Goal: Find specific page/section: Find specific page/section

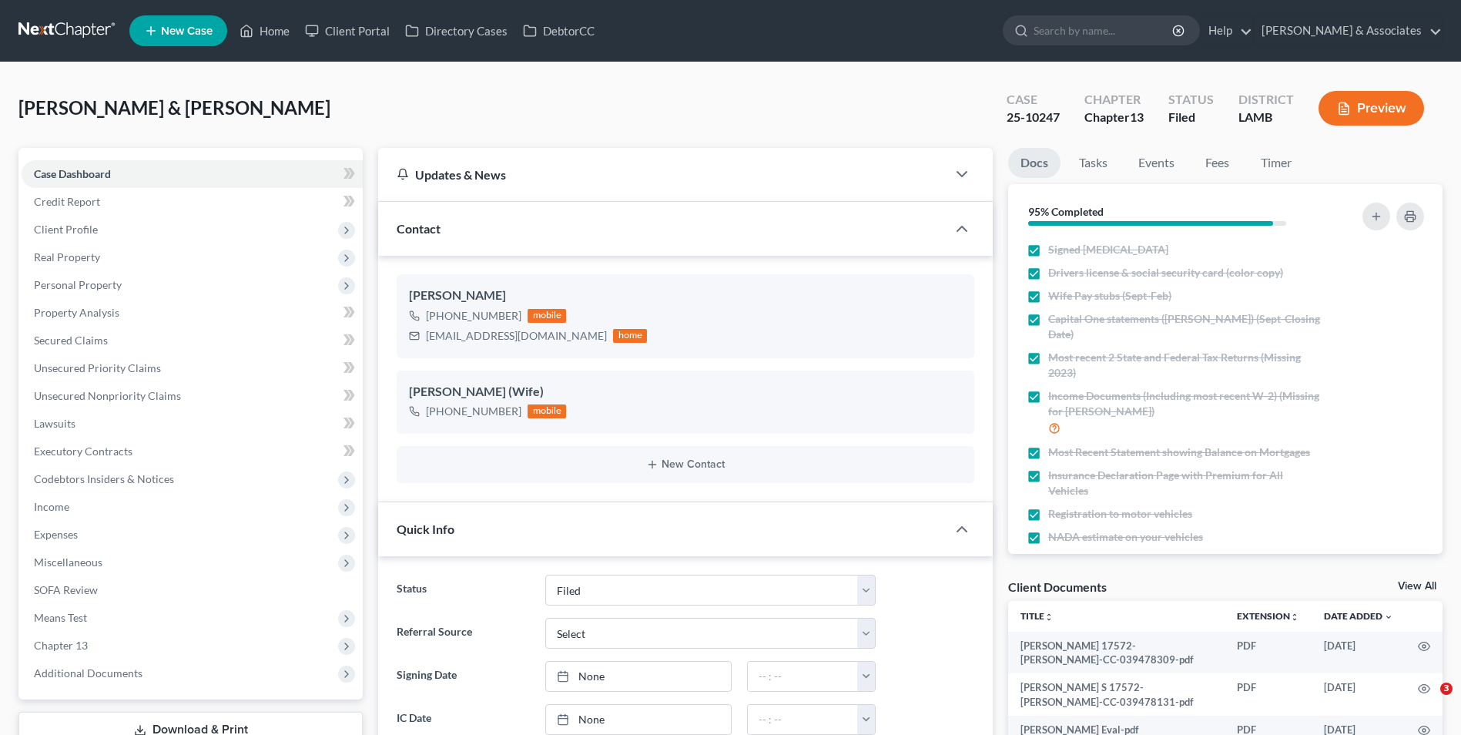
select select "8"
click at [279, 36] on link "Home" at bounding box center [264, 31] width 65 height 28
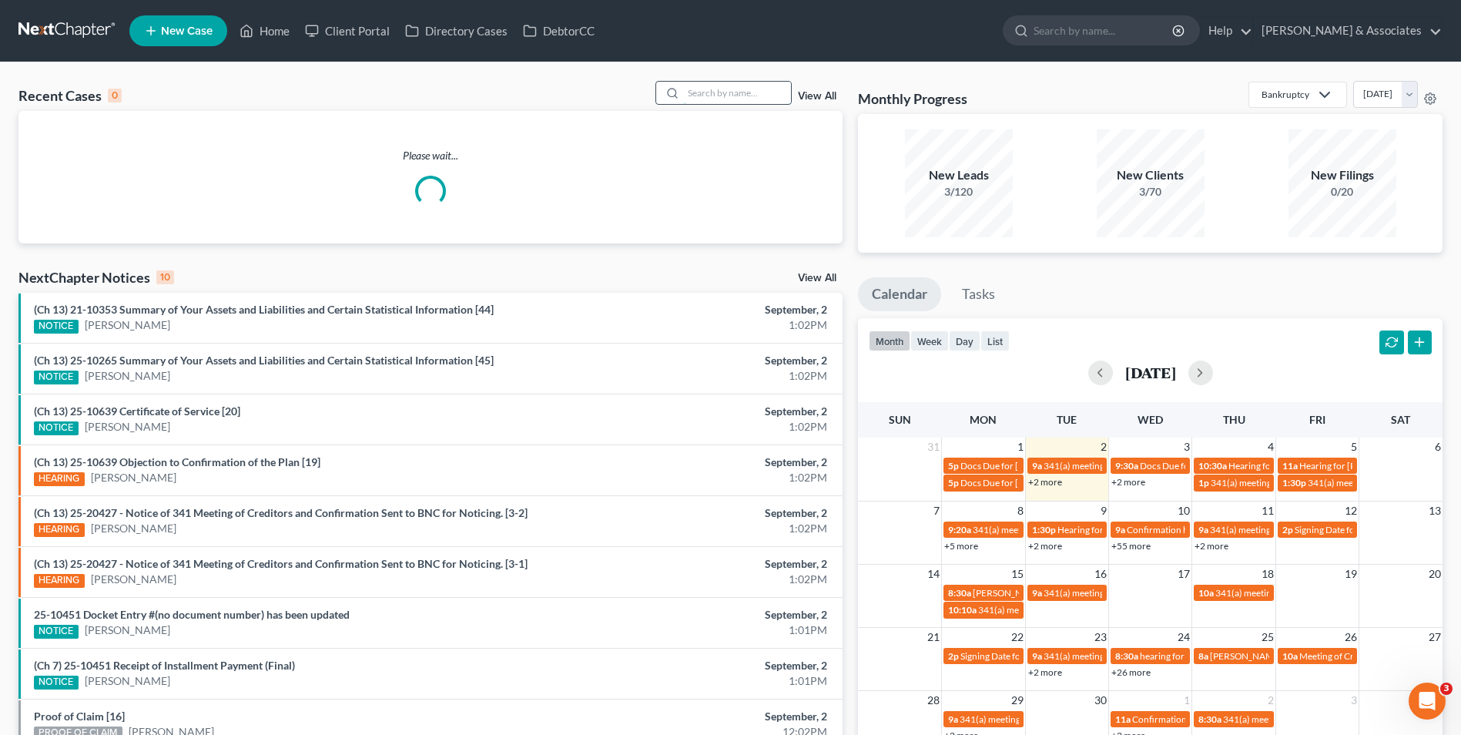
click at [737, 90] on input "search" at bounding box center [737, 93] width 108 height 22
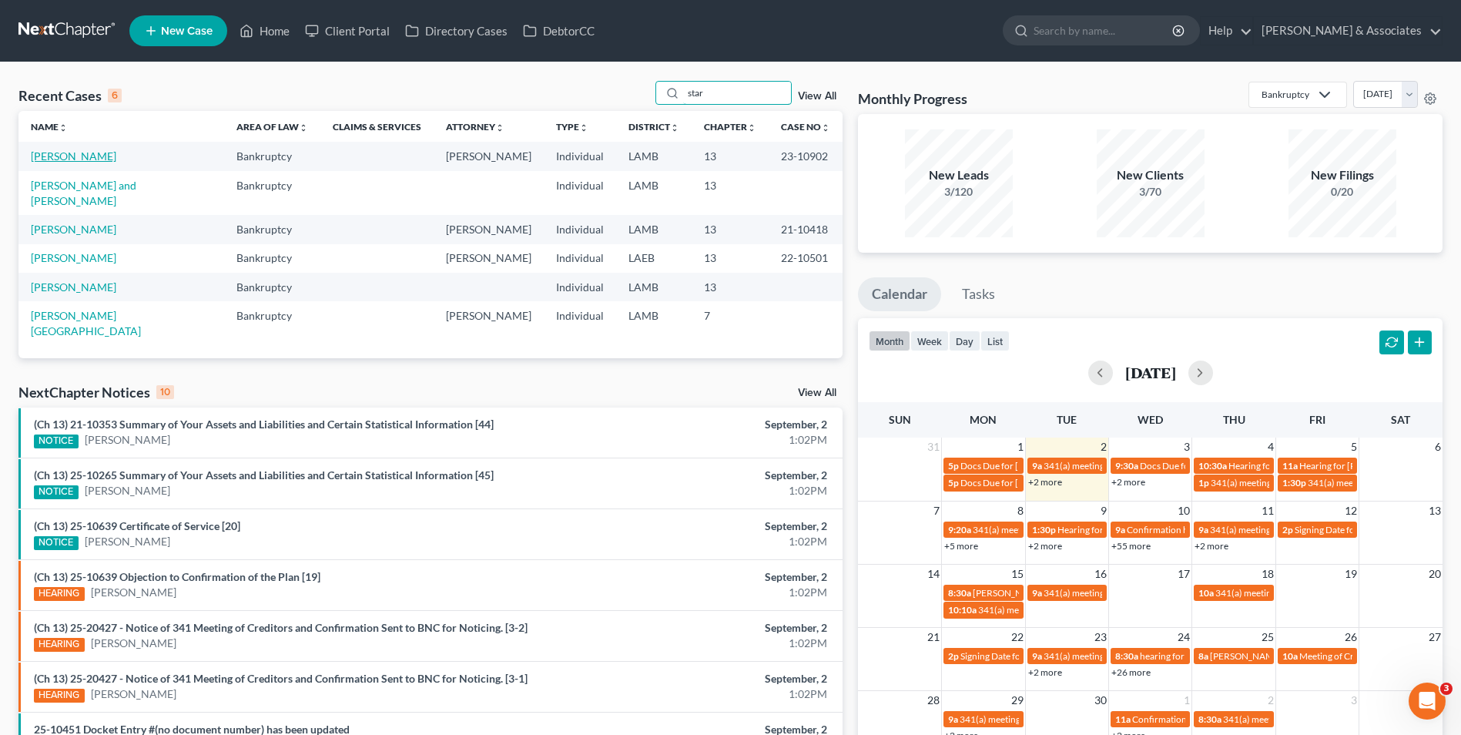
type input "star"
click at [79, 153] on link "[PERSON_NAME]" at bounding box center [73, 155] width 85 height 13
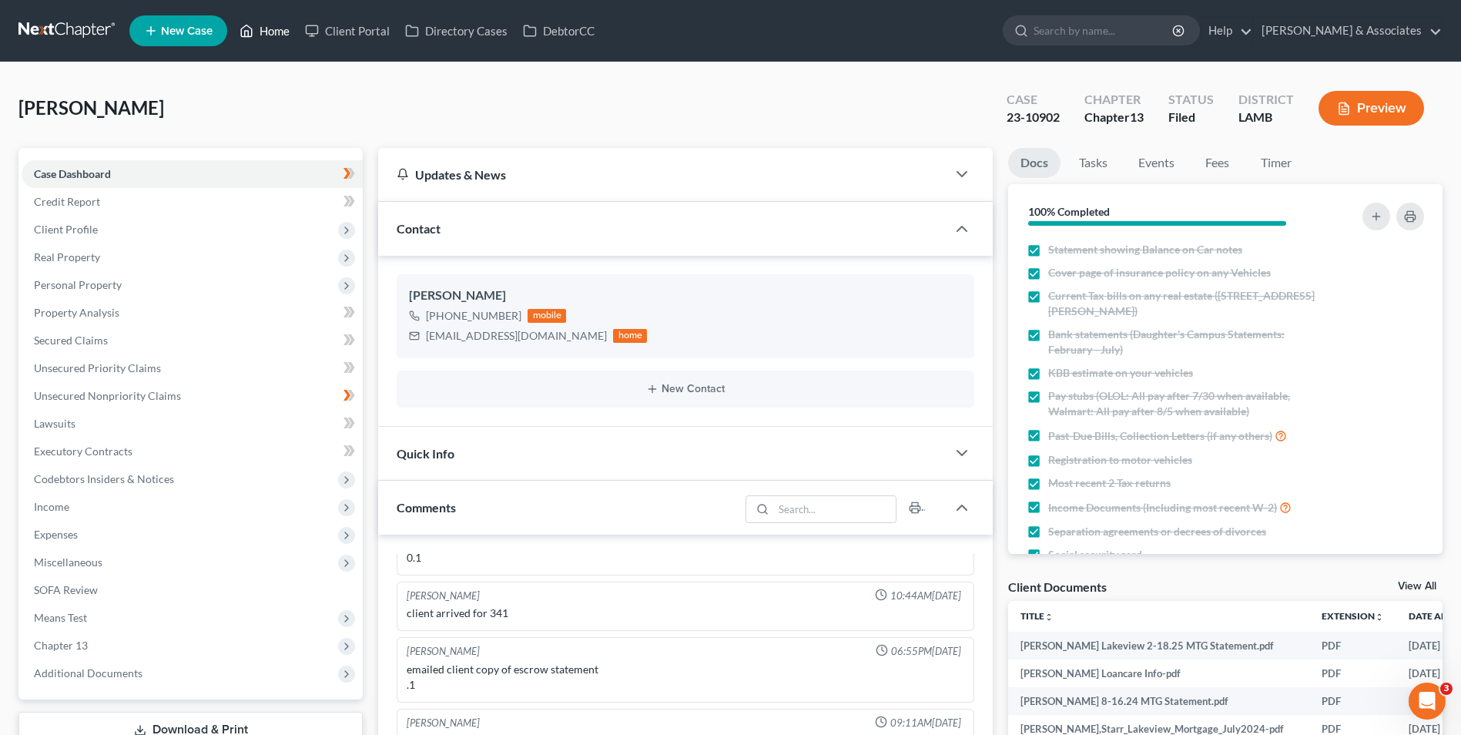
click at [286, 27] on link "Home" at bounding box center [264, 31] width 65 height 28
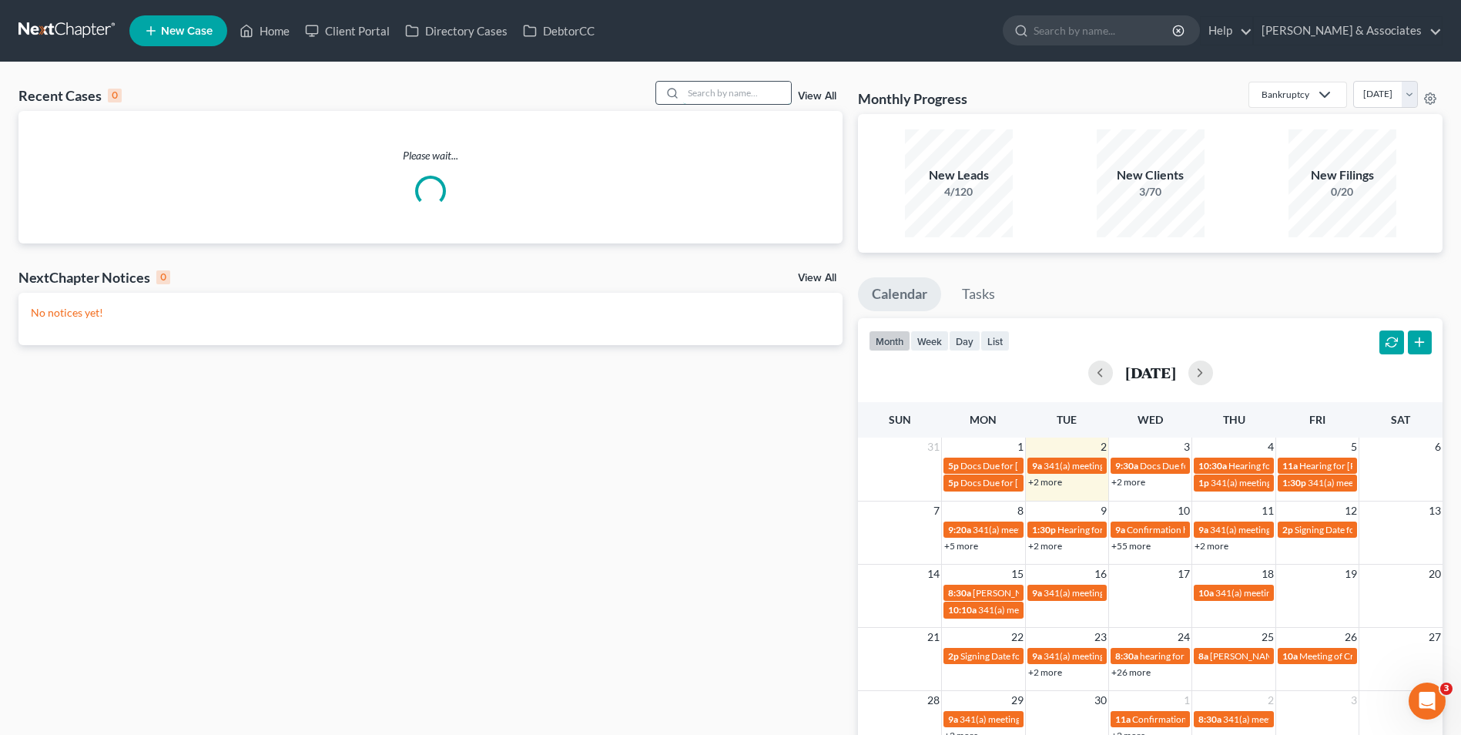
click at [768, 94] on input "search" at bounding box center [737, 93] width 108 height 22
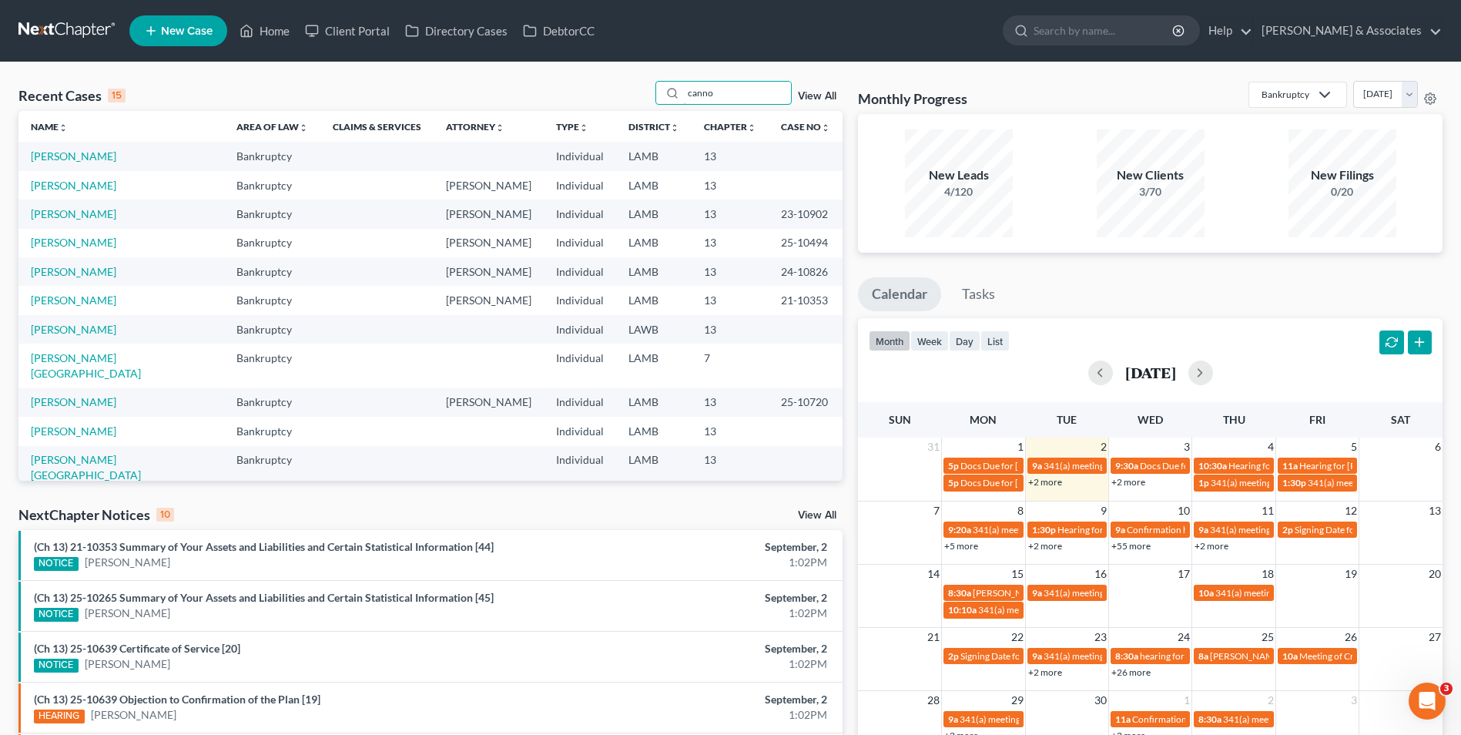
type input "[PERSON_NAME]"
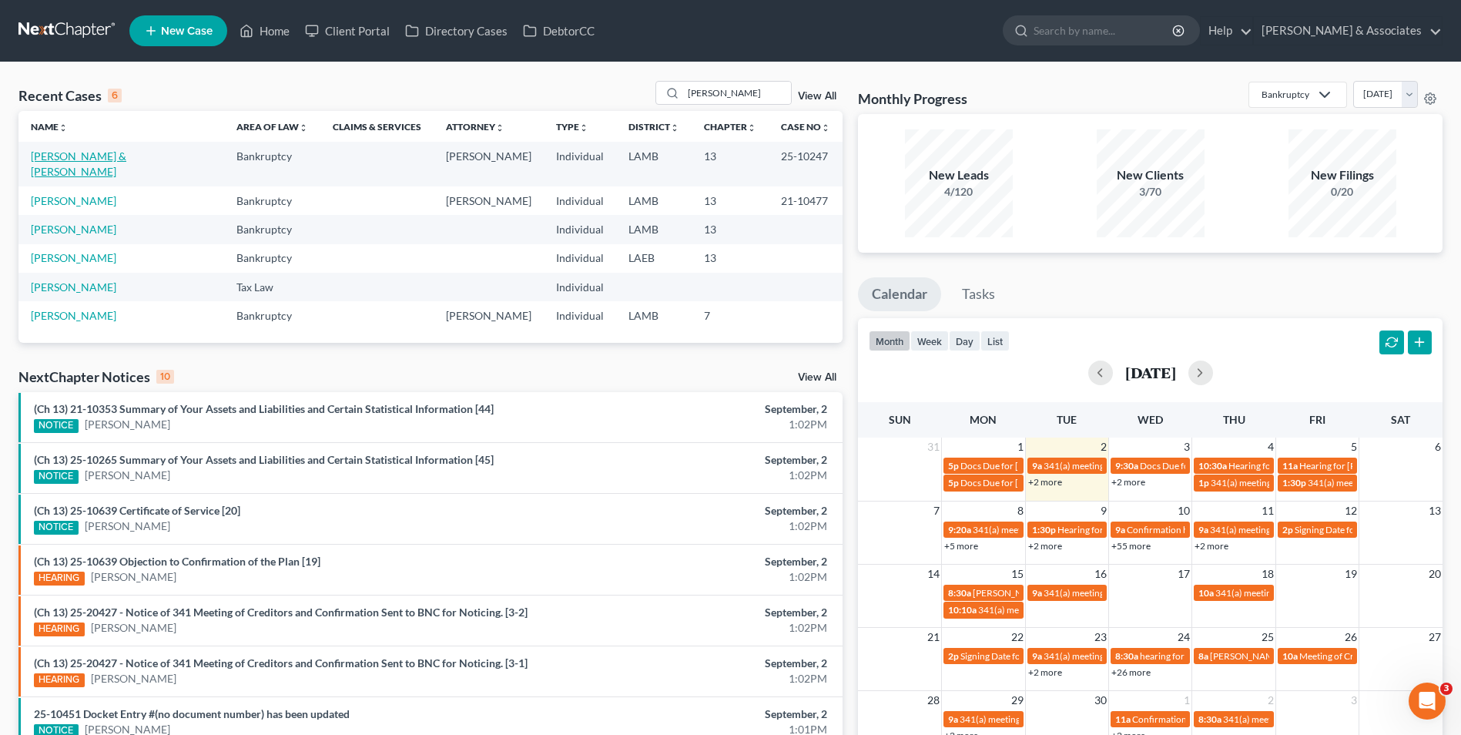
click at [119, 158] on link "[PERSON_NAME] & [PERSON_NAME]" at bounding box center [78, 163] width 95 height 28
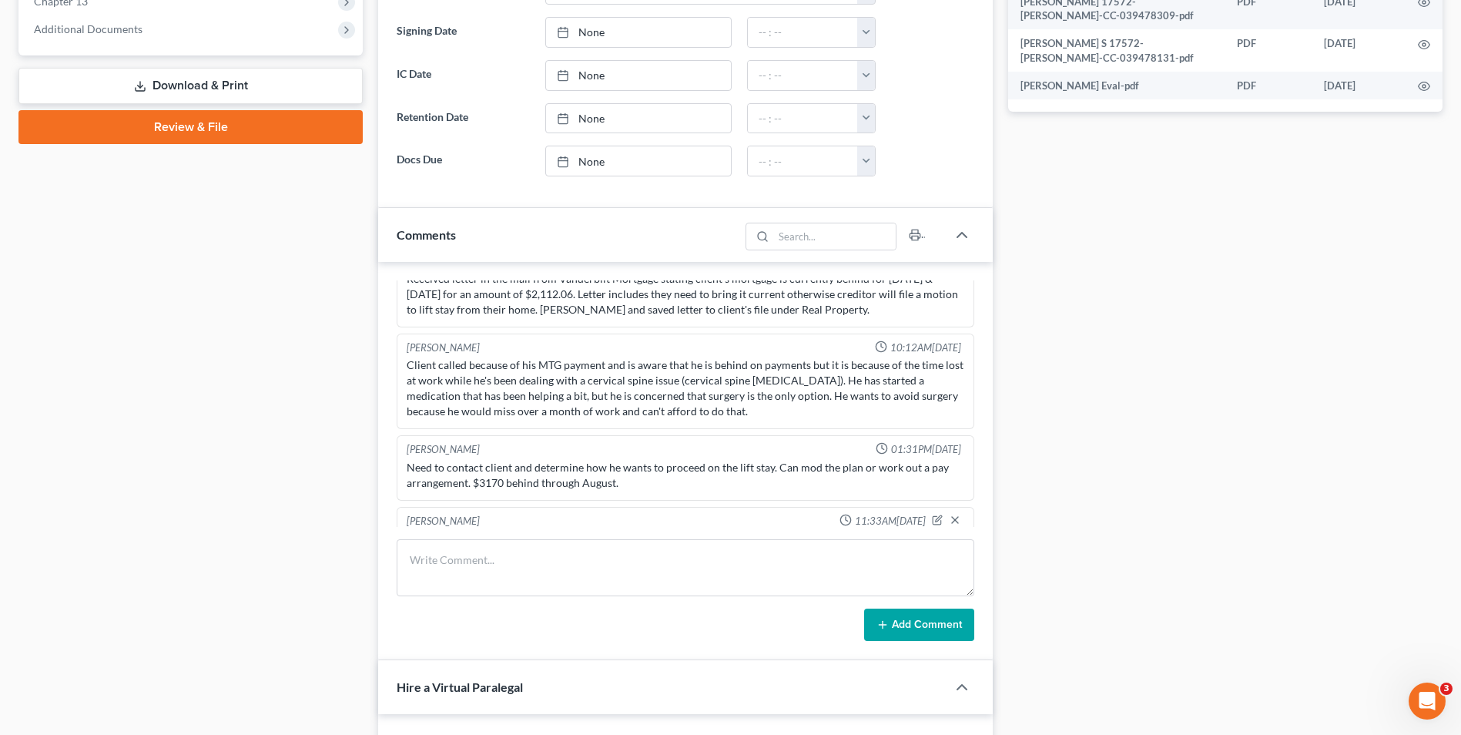
scroll to position [693, 0]
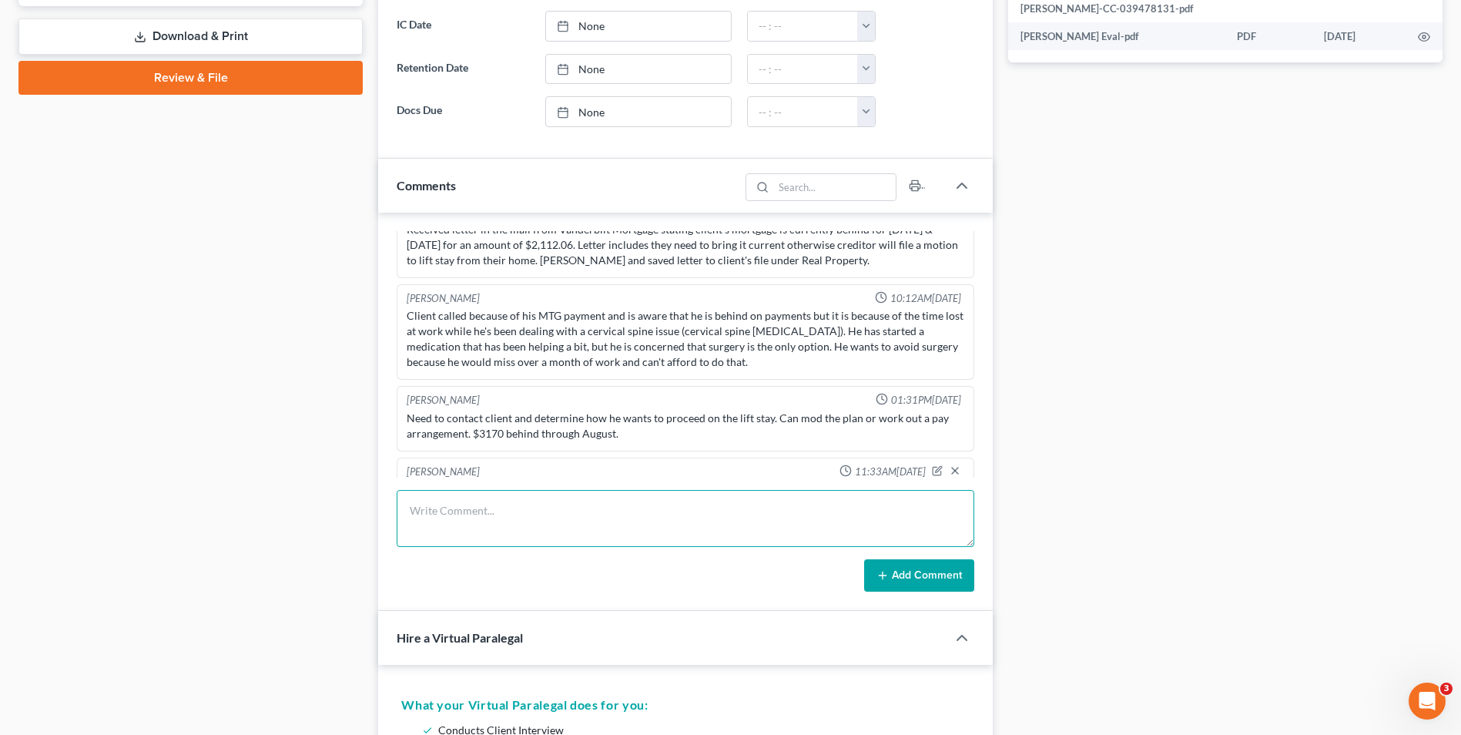
click at [614, 506] on textarea at bounding box center [685, 518] width 577 height 57
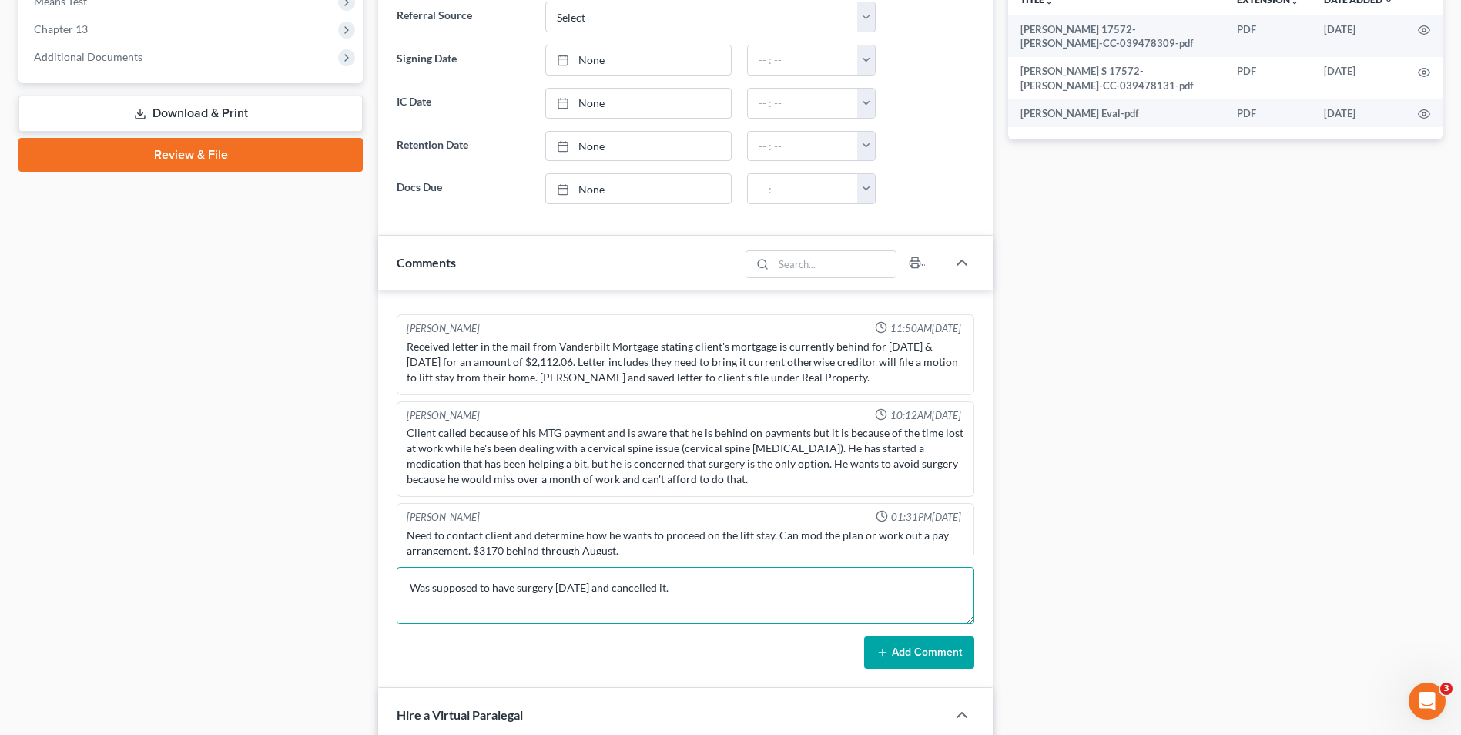
scroll to position [2542, 0]
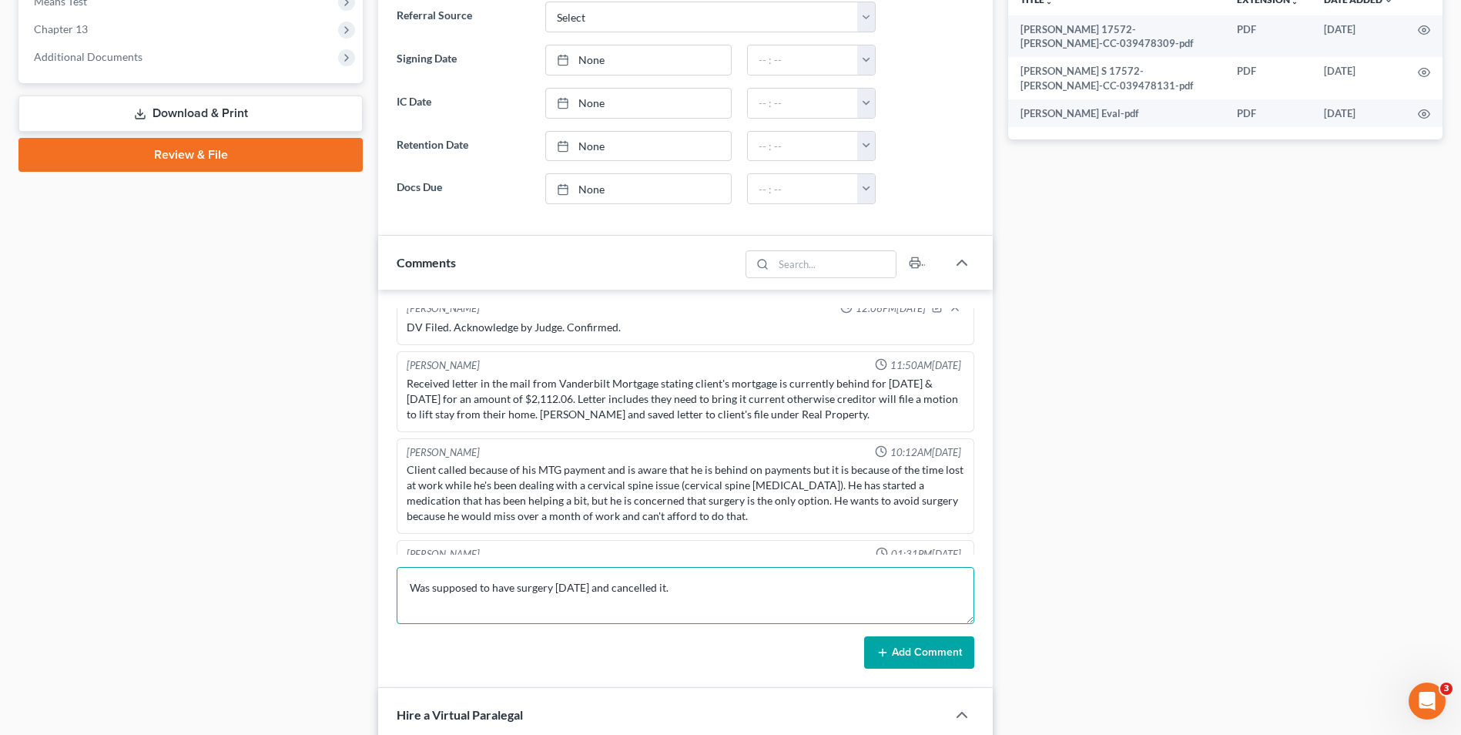
type textarea "Was supposed to have surgery [DATE] and cancelled it."
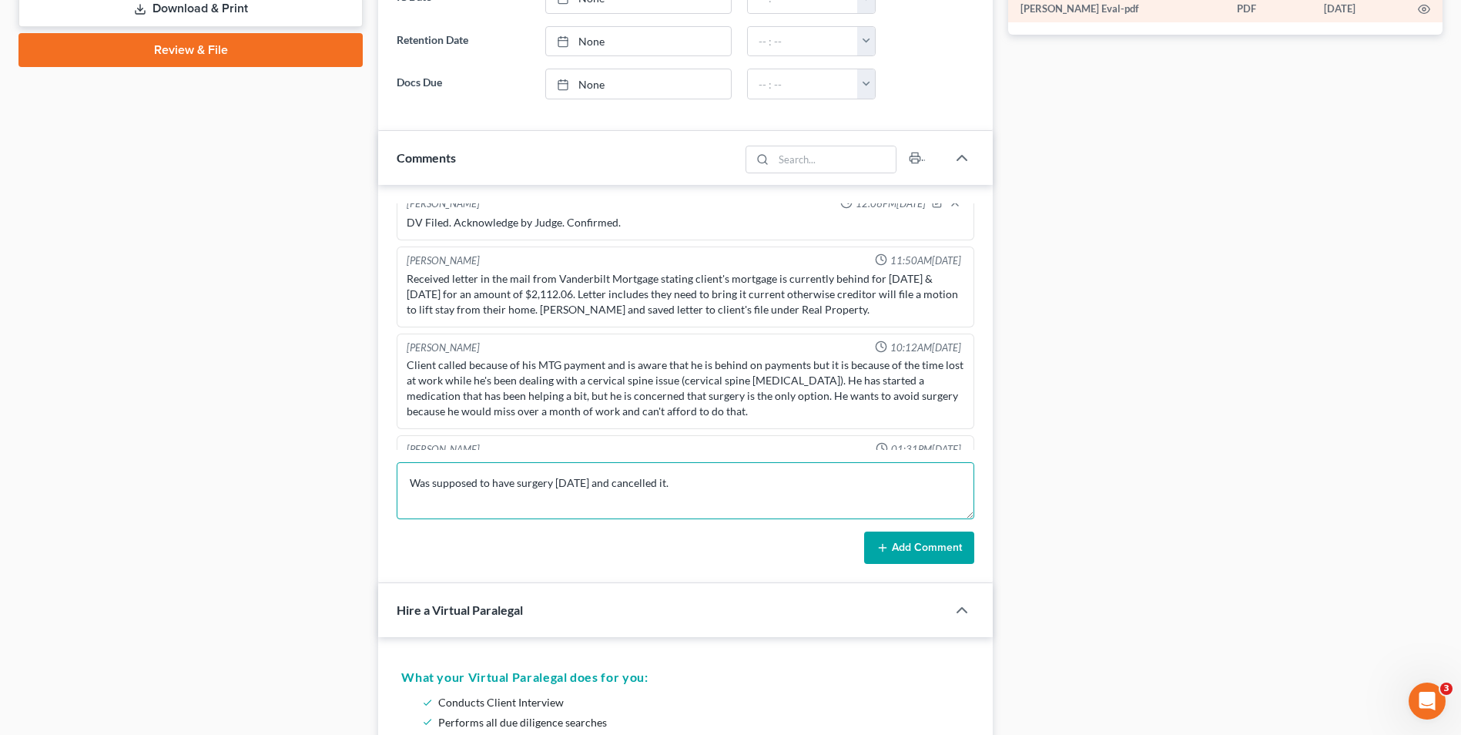
scroll to position [770, 0]
